Goal: Navigation & Orientation: Find specific page/section

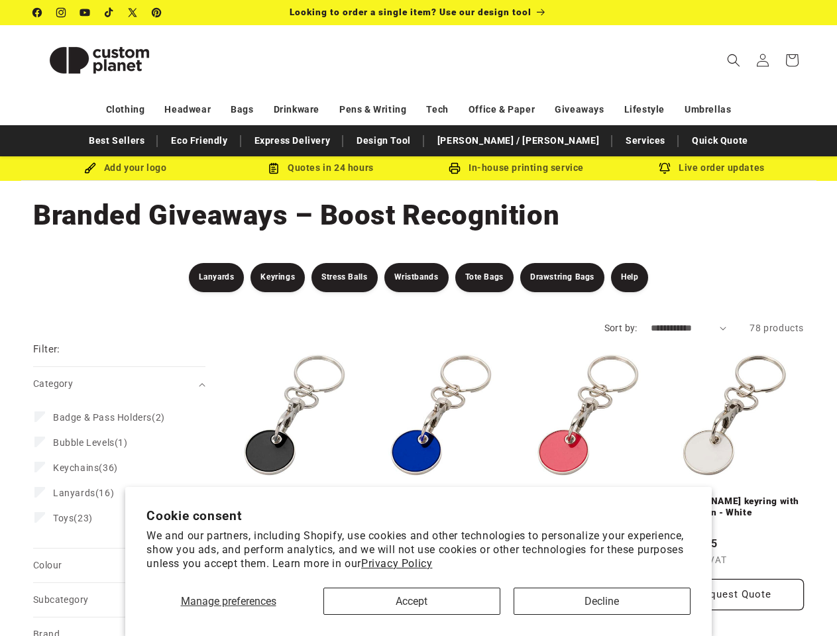
click at [228, 601] on span "Manage preferences" at bounding box center [228, 601] width 95 height 13
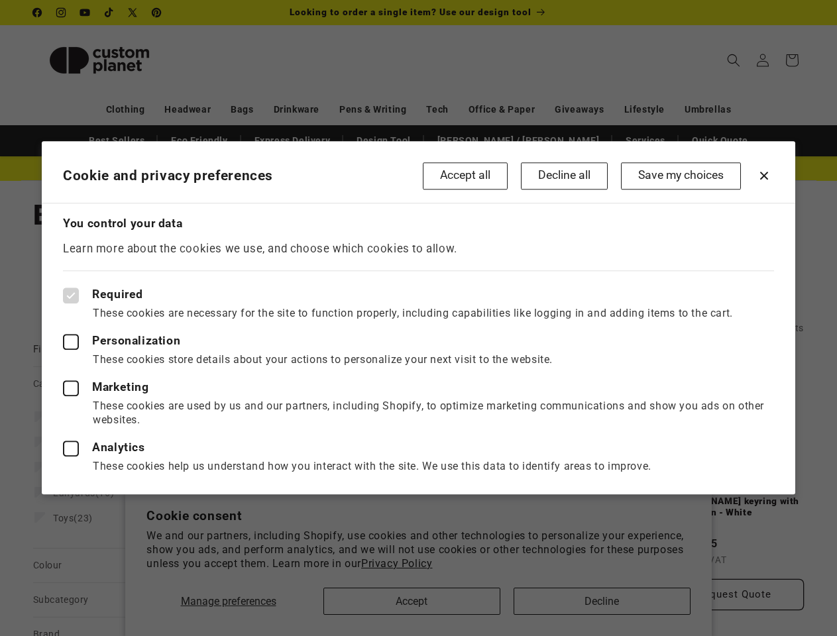
click at [602, 601] on div at bounding box center [418, 318] width 837 height 636
click at [734, 60] on div at bounding box center [418, 318] width 837 height 636
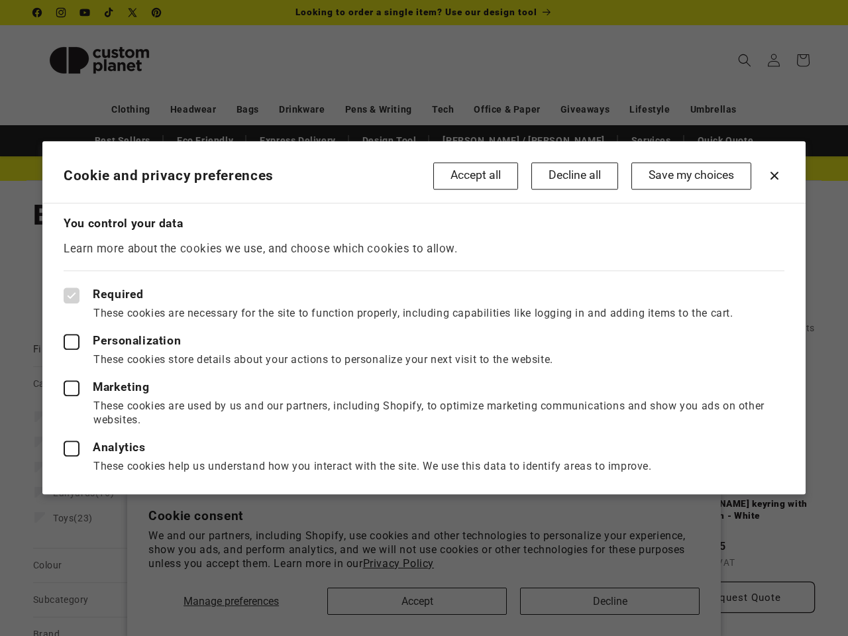
click at [711, 75] on div at bounding box center [424, 318] width 848 height 636
click at [736, 75] on div at bounding box center [424, 318] width 848 height 636
click at [119, 384] on label "Marketing" at bounding box center [424, 388] width 721 height 16
click at [119, 565] on div at bounding box center [424, 318] width 848 height 636
click at [119, 600] on div at bounding box center [424, 318] width 848 height 636
